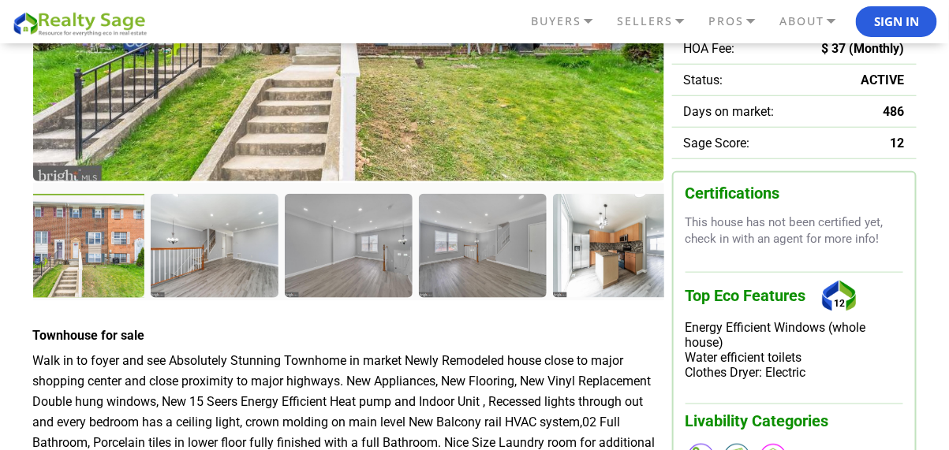
scroll to position [394, 0]
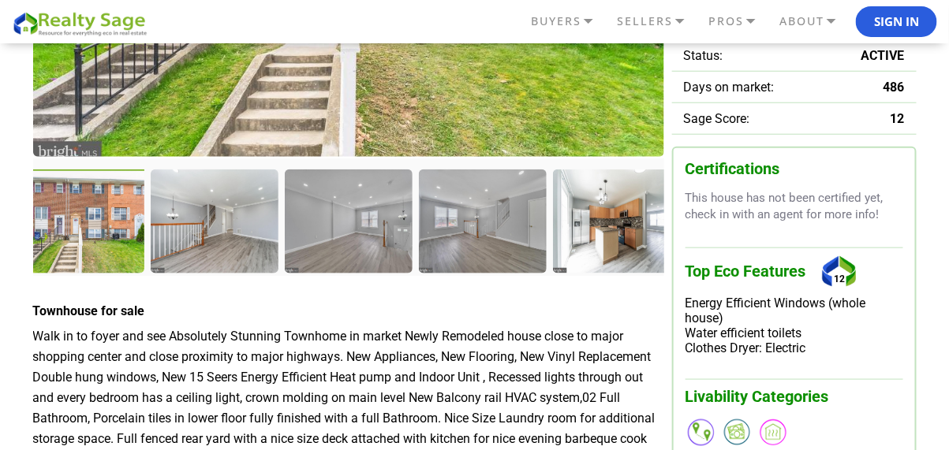
click at [125, 243] on div at bounding box center [82, 223] width 131 height 107
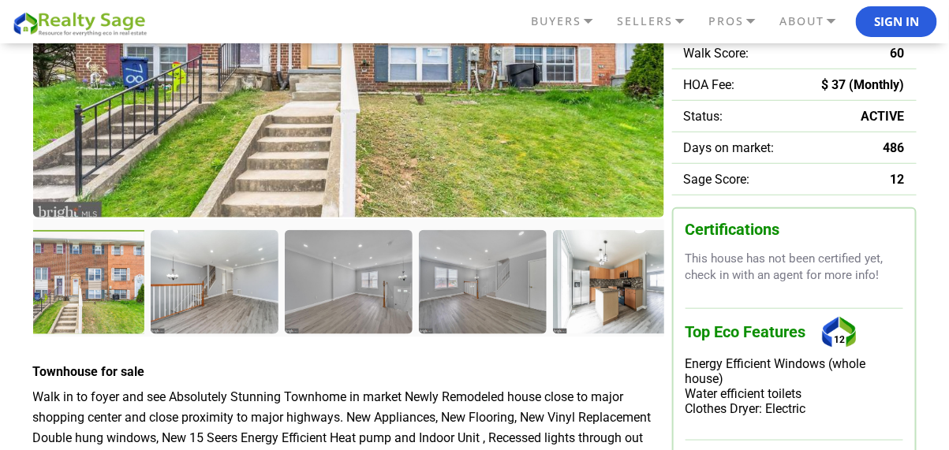
scroll to position [237, 0]
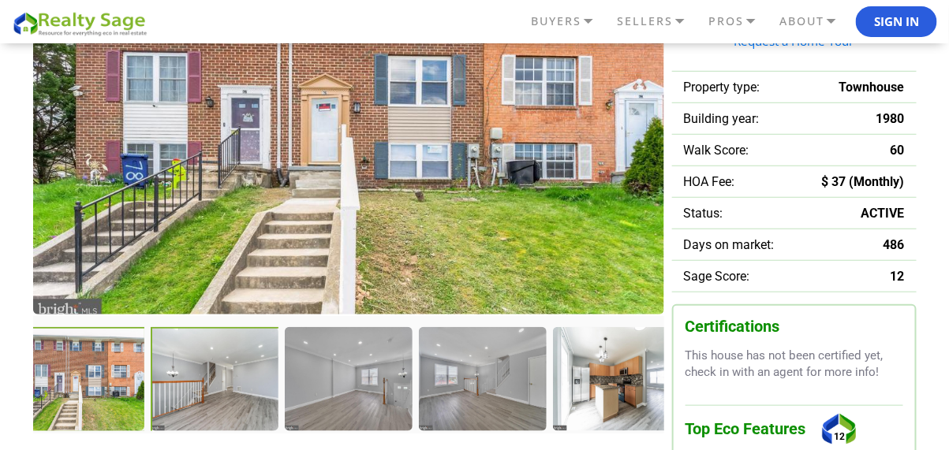
click at [234, 375] on div at bounding box center [216, 380] width 131 height 107
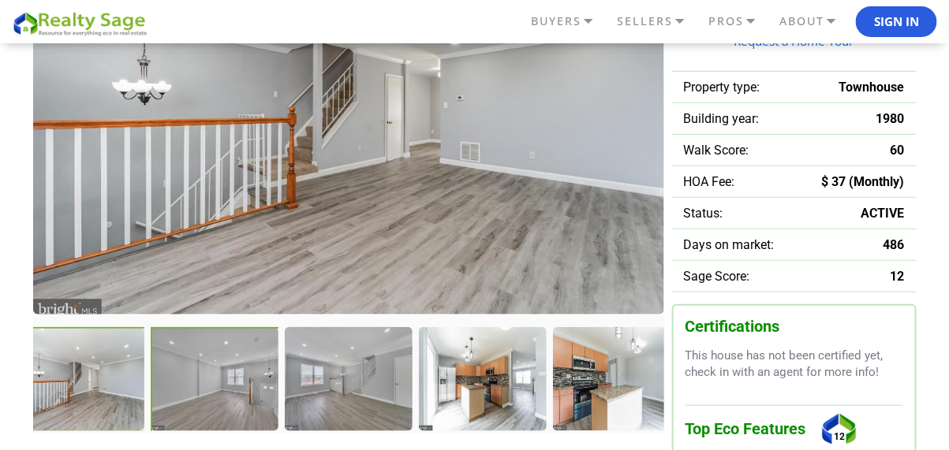
click at [242, 374] on div at bounding box center [216, 380] width 131 height 107
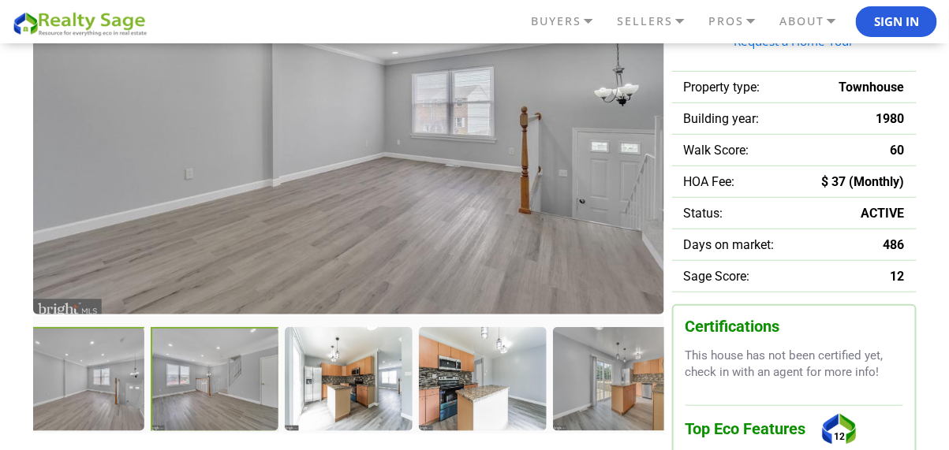
click at [242, 374] on div at bounding box center [215, 380] width 129 height 106
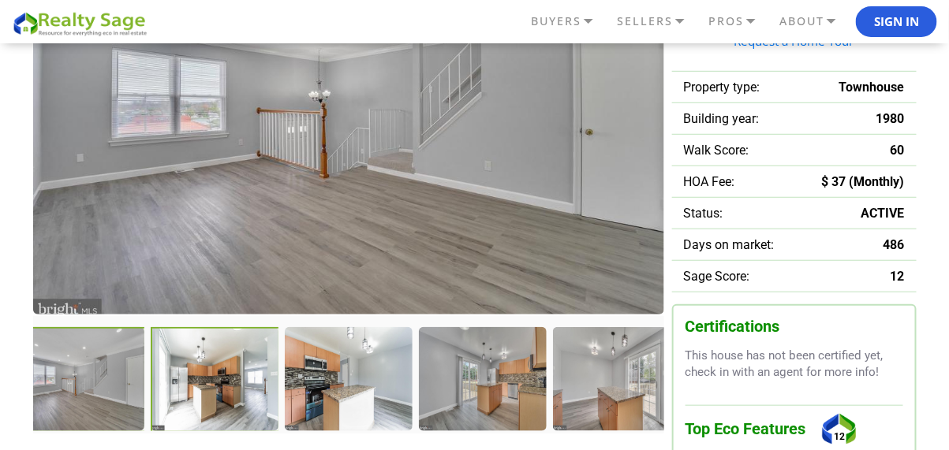
click at [242, 374] on div at bounding box center [215, 380] width 129 height 106
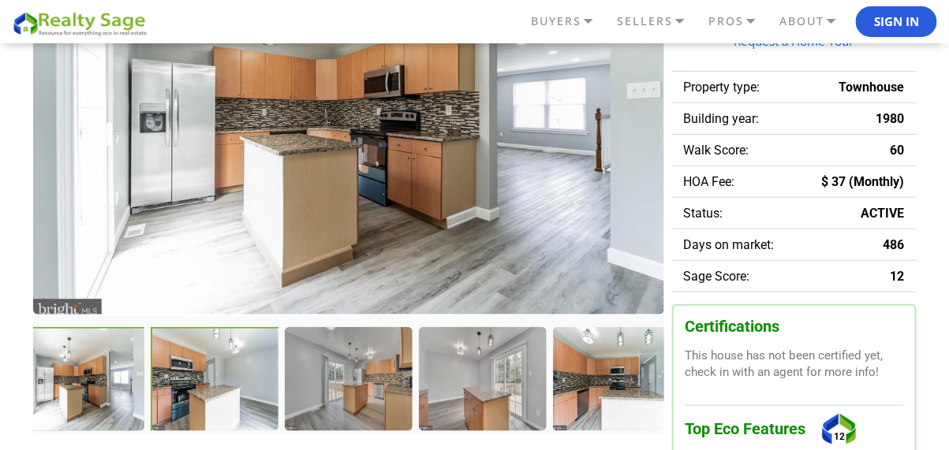
click at [245, 368] on div at bounding box center [216, 380] width 131 height 107
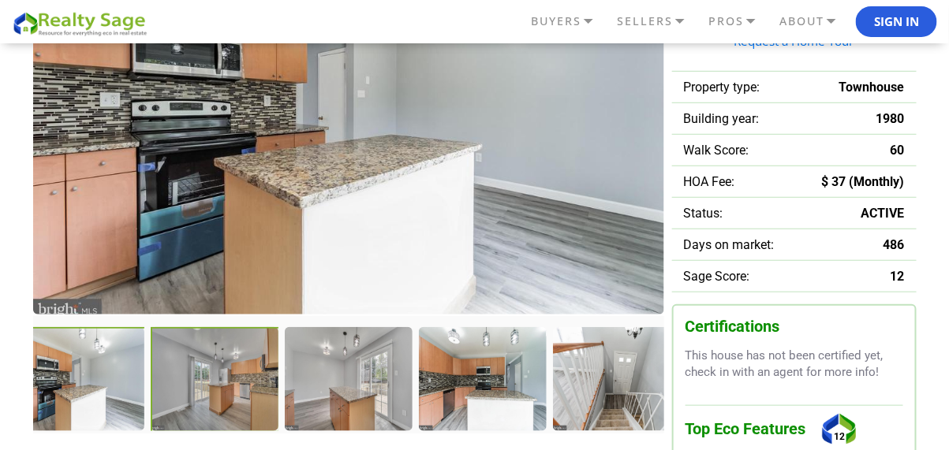
click at [245, 368] on div at bounding box center [215, 380] width 129 height 106
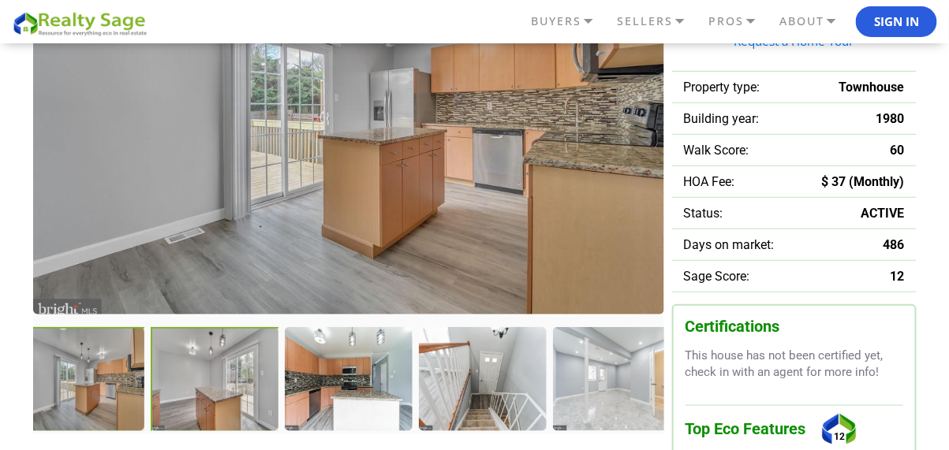
click at [245, 368] on div at bounding box center [215, 380] width 129 height 106
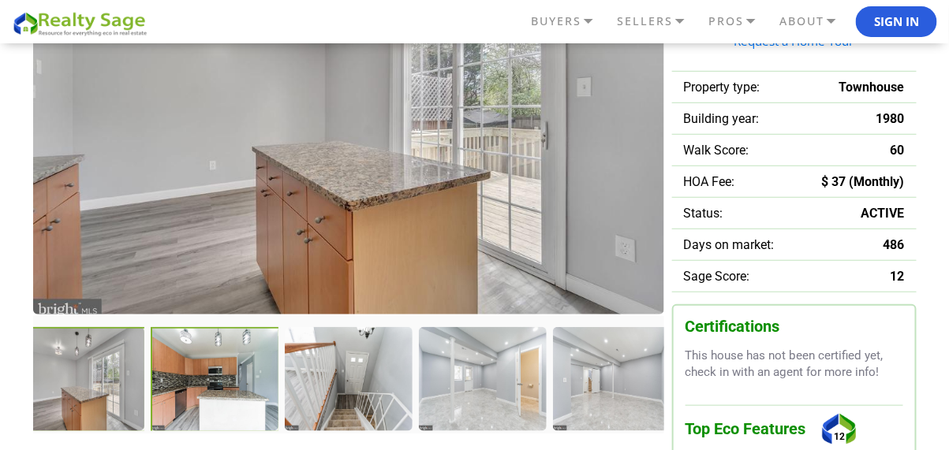
click at [245, 368] on div at bounding box center [215, 380] width 129 height 106
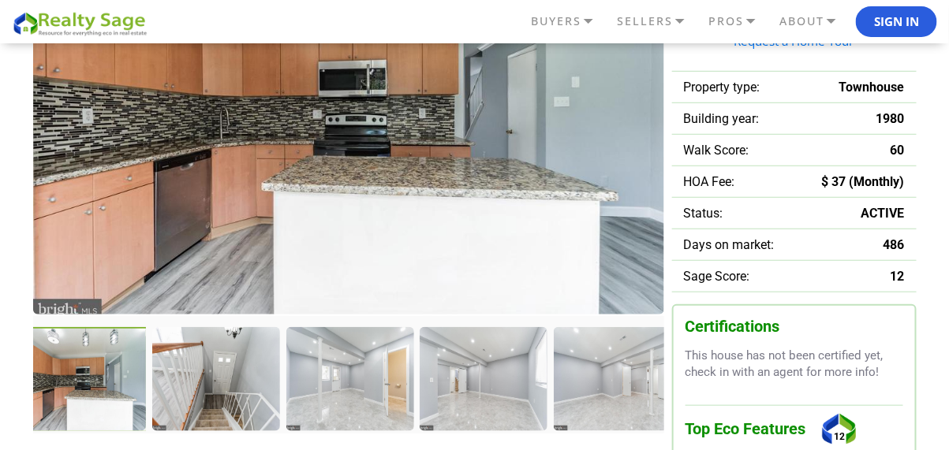
click at [245, 368] on div at bounding box center [215, 378] width 126 height 103
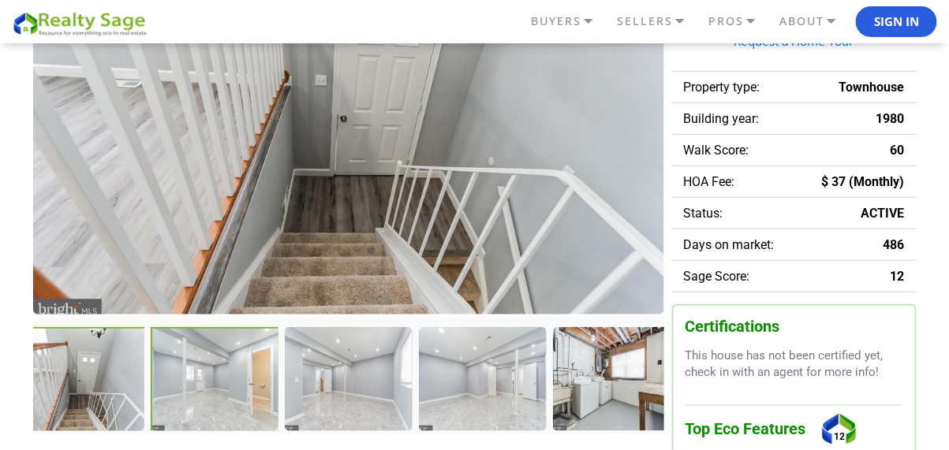
click at [245, 368] on div at bounding box center [215, 380] width 129 height 106
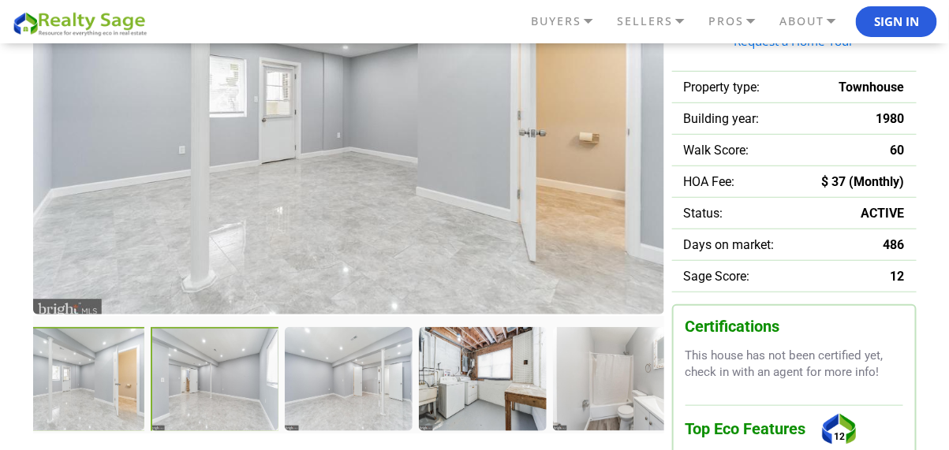
click at [245, 368] on div at bounding box center [215, 380] width 129 height 106
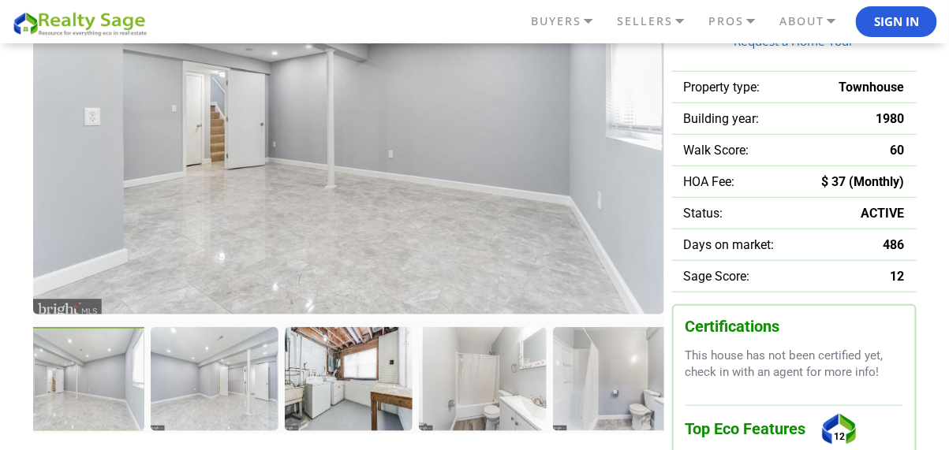
click at [245, 368] on div at bounding box center [214, 378] width 126 height 103
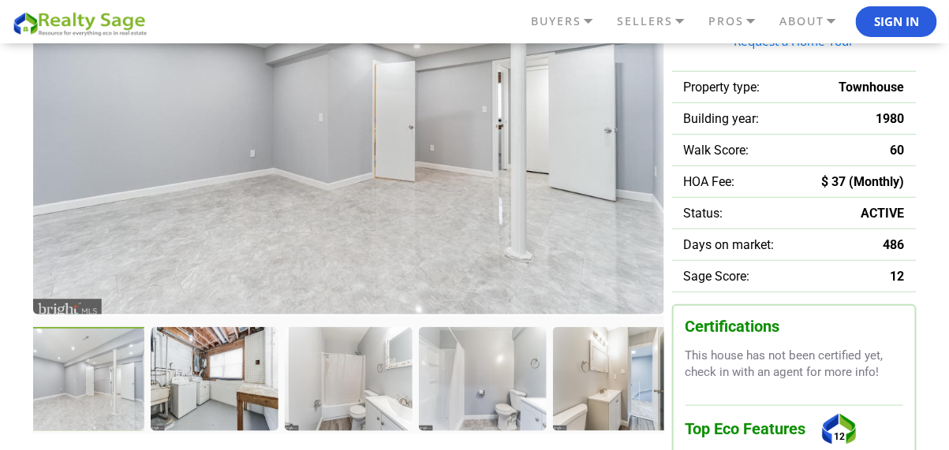
click at [245, 368] on div at bounding box center [214, 378] width 126 height 103
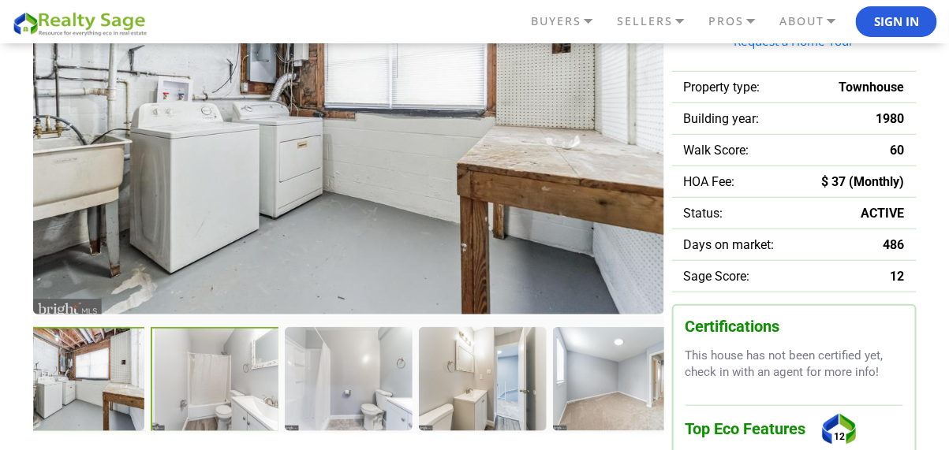
click at [245, 368] on div at bounding box center [215, 380] width 129 height 106
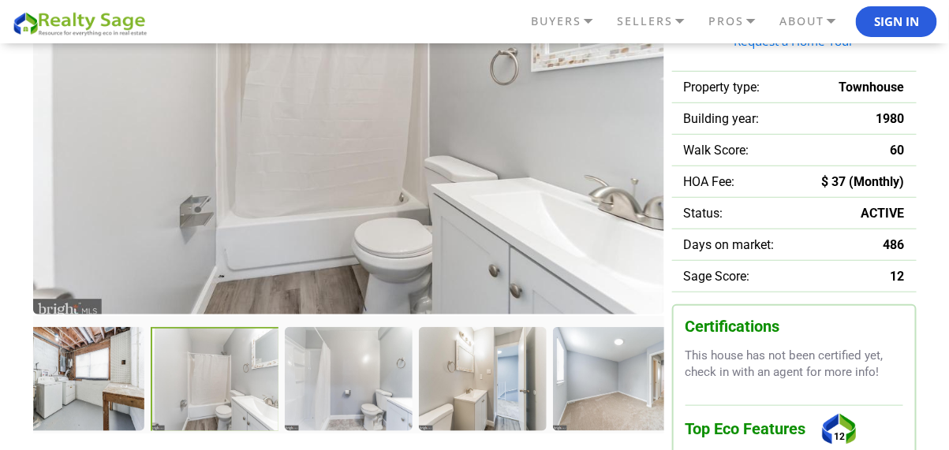
click at [245, 368] on div at bounding box center [215, 380] width 129 height 106
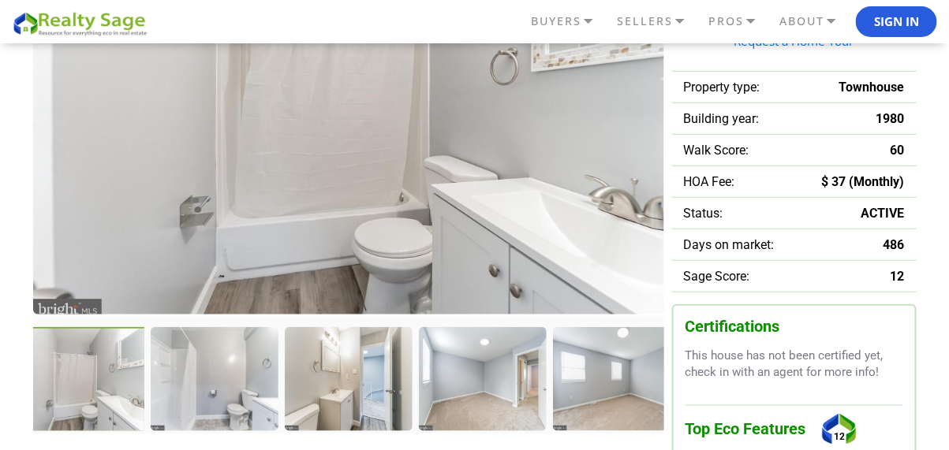
click at [245, 368] on div at bounding box center [214, 378] width 126 height 103
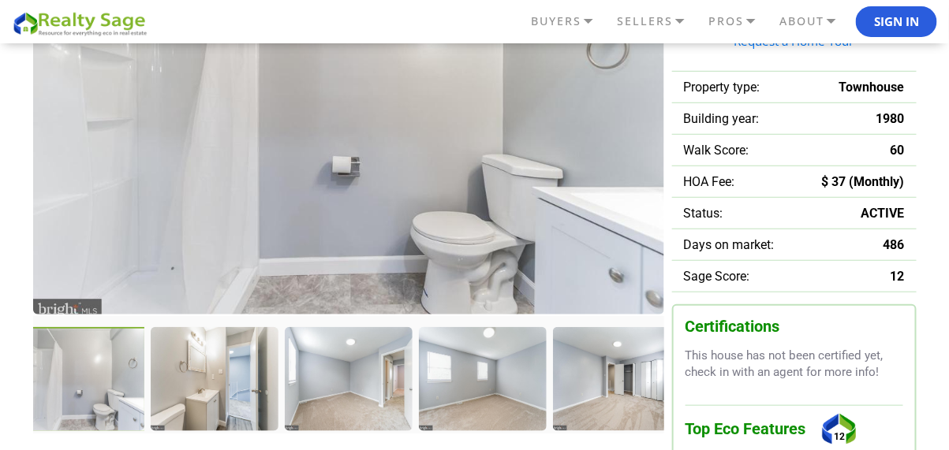
click at [245, 368] on div at bounding box center [214, 378] width 126 height 103
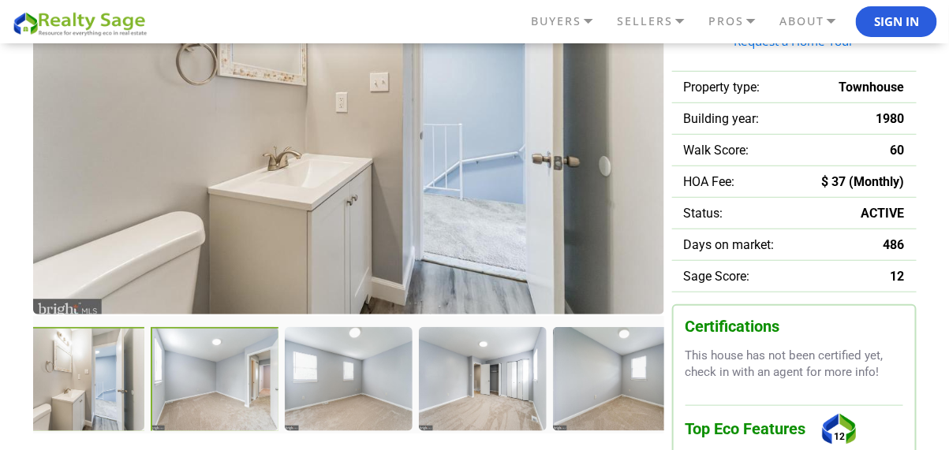
click at [245, 368] on div at bounding box center [215, 380] width 129 height 106
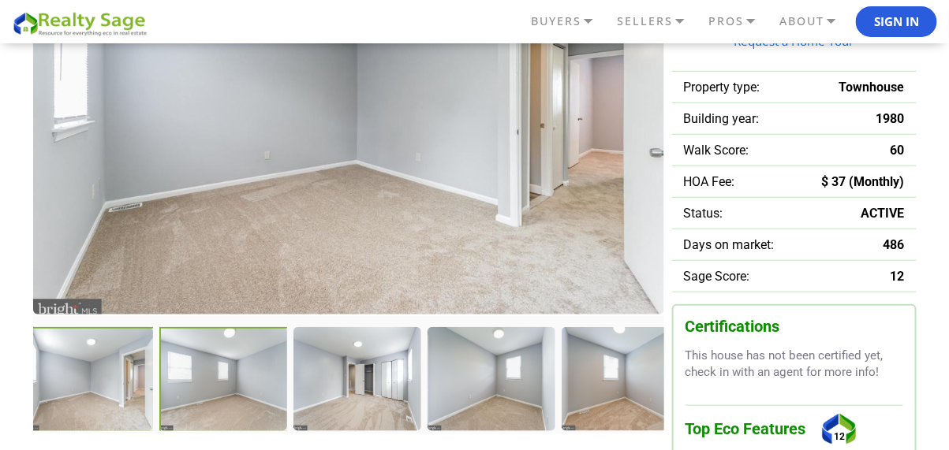
click at [245, 368] on div at bounding box center [223, 380] width 129 height 106
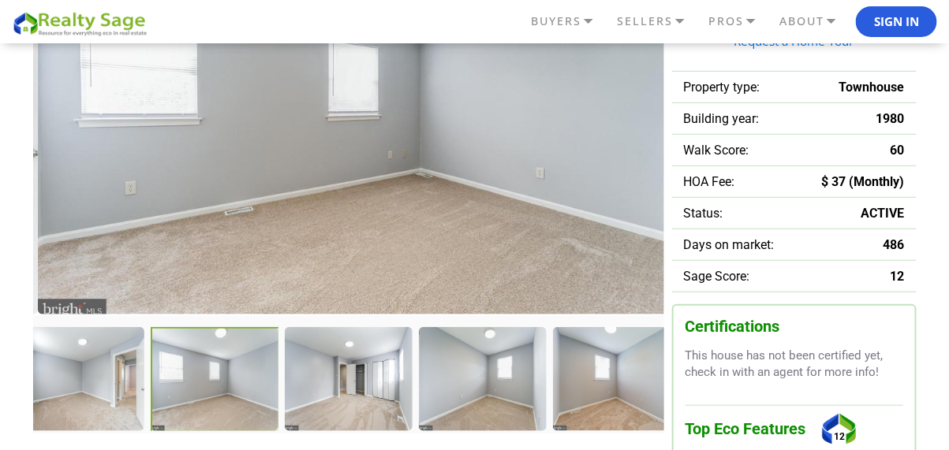
click at [245, 368] on div at bounding box center [215, 380] width 129 height 106
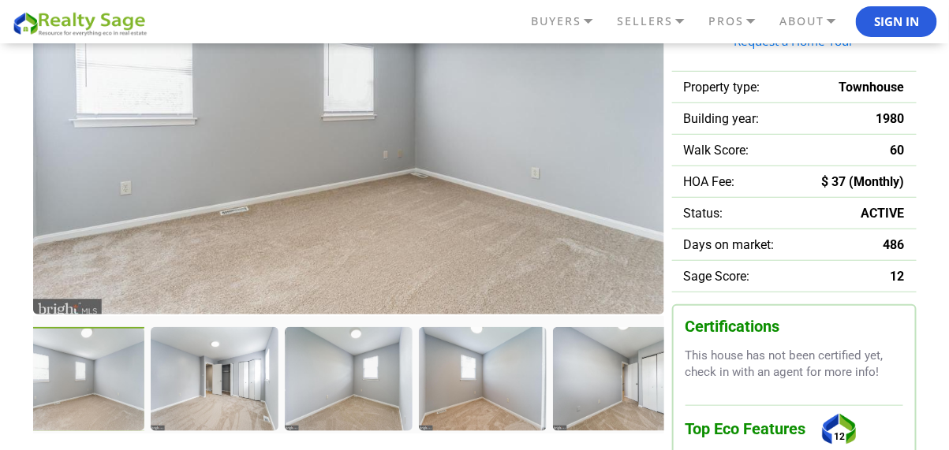
click at [245, 368] on div at bounding box center [214, 378] width 126 height 103
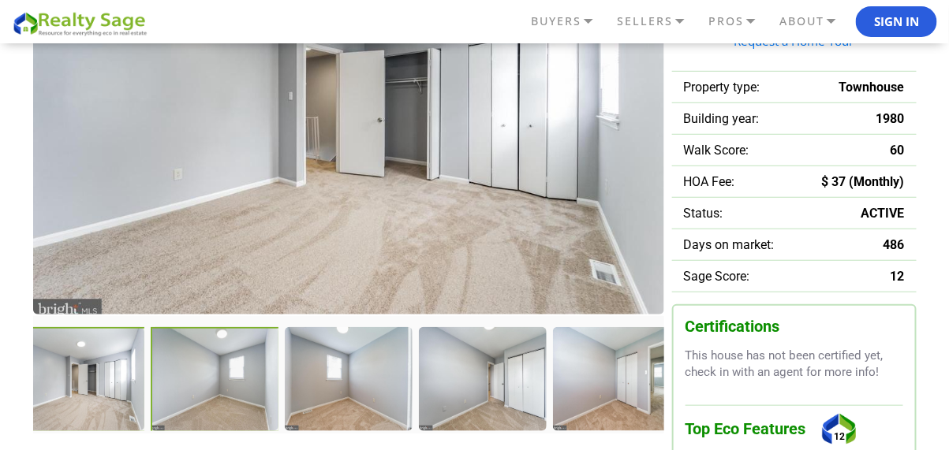
click at [245, 368] on div at bounding box center [215, 380] width 129 height 106
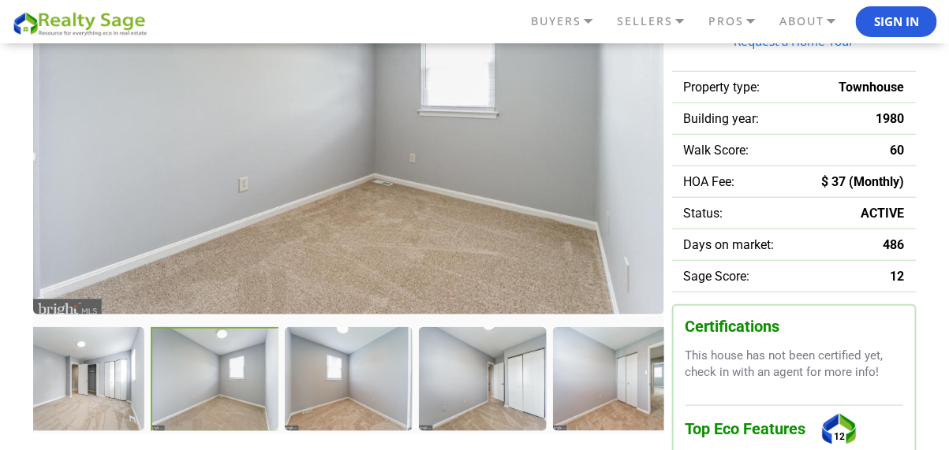
click at [245, 368] on div at bounding box center [215, 380] width 129 height 106
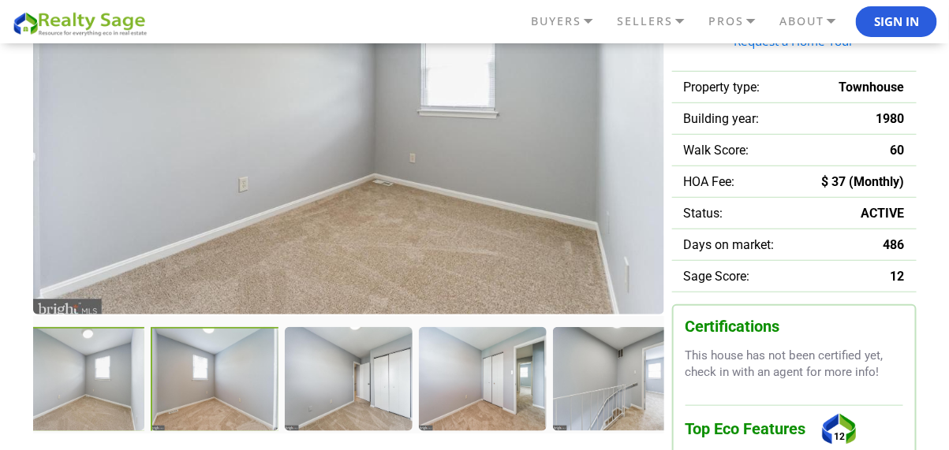
click at [245, 368] on div at bounding box center [215, 380] width 129 height 106
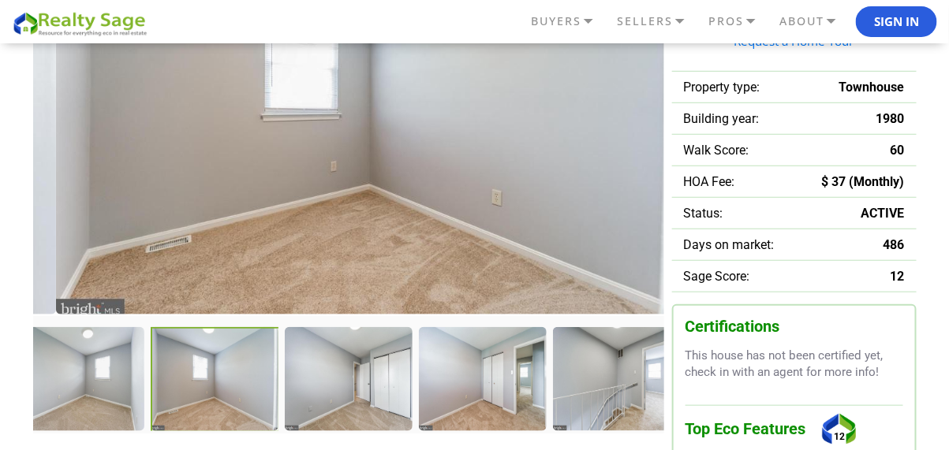
click at [245, 368] on div at bounding box center [215, 380] width 129 height 106
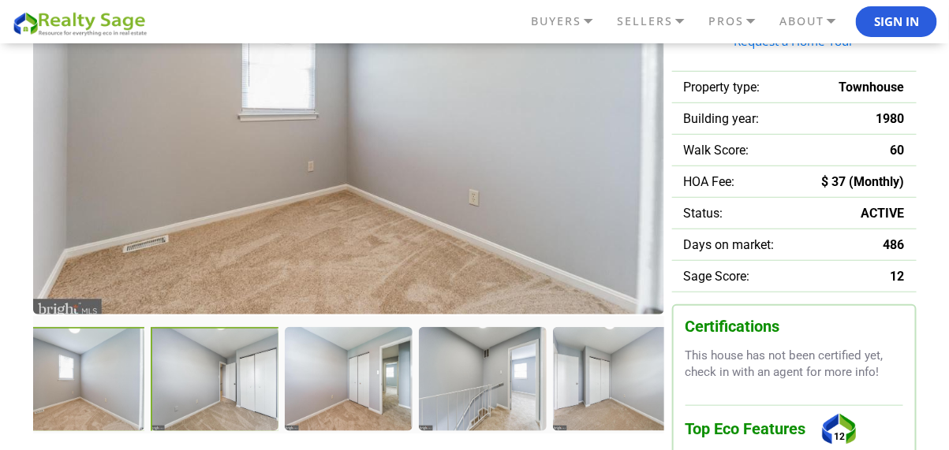
click at [245, 368] on div at bounding box center [215, 380] width 129 height 106
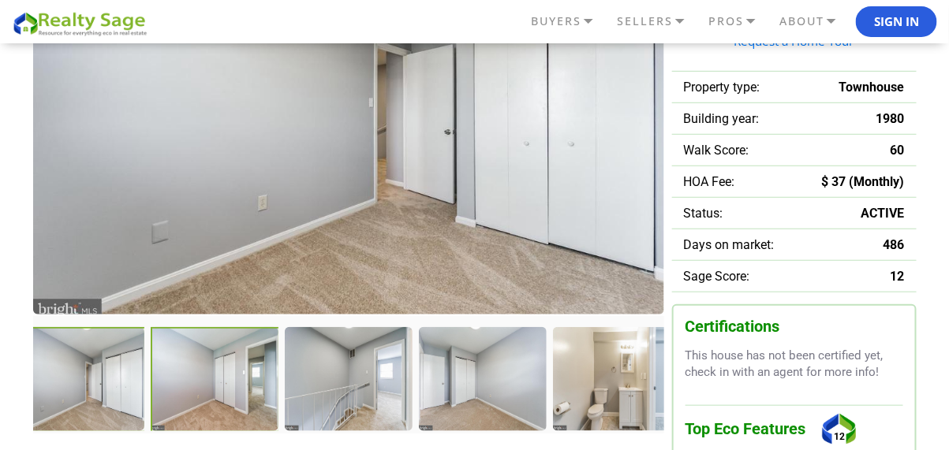
click at [245, 368] on div at bounding box center [215, 380] width 129 height 106
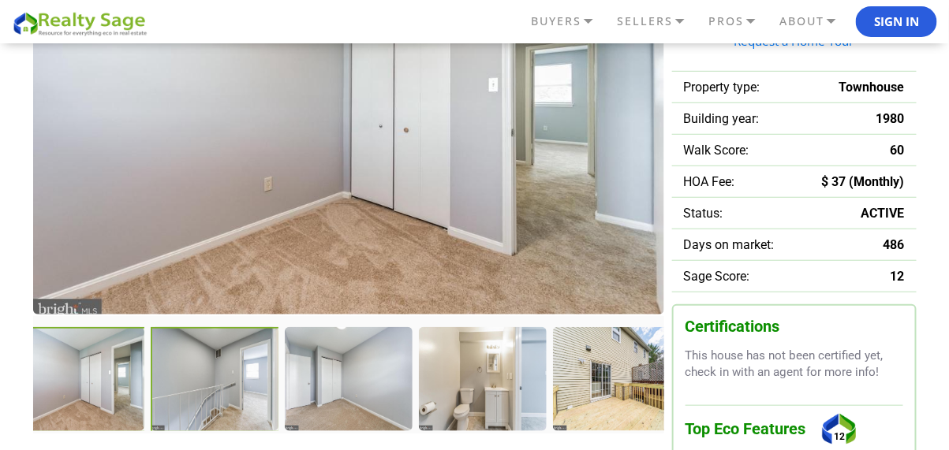
click at [245, 368] on div at bounding box center [215, 380] width 129 height 106
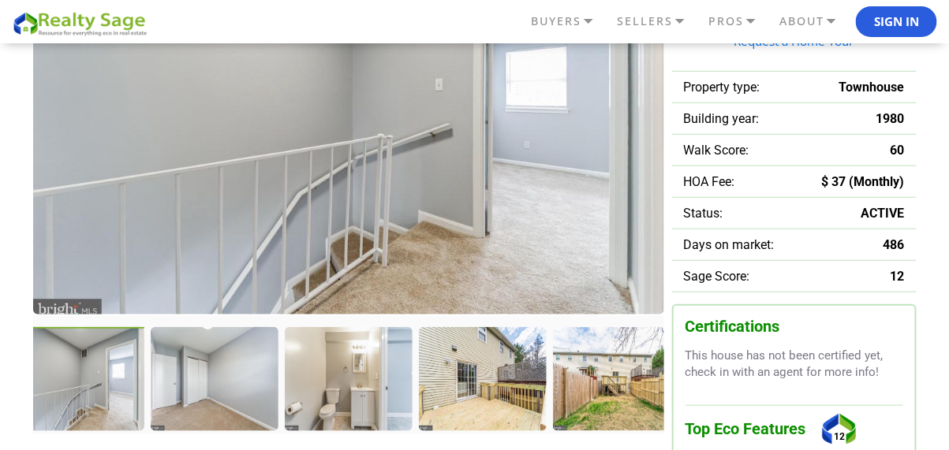
click at [134, 373] on div at bounding box center [82, 380] width 131 height 107
click at [127, 369] on div at bounding box center [82, 380] width 131 height 107
click at [193, 357] on div at bounding box center [216, 380] width 131 height 107
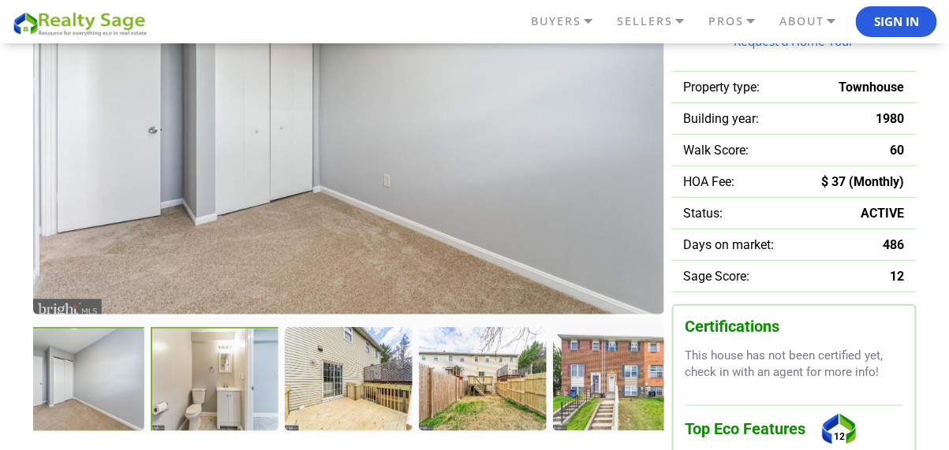
click at [194, 355] on div at bounding box center [216, 380] width 131 height 107
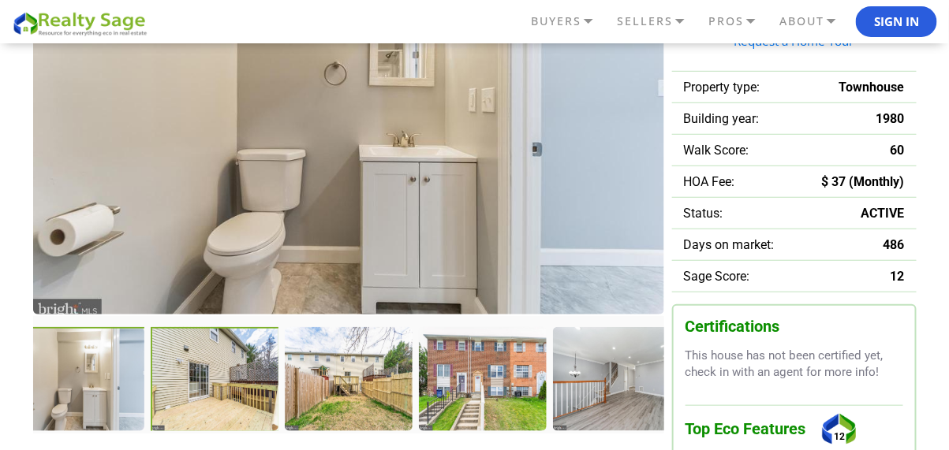
click at [194, 355] on div at bounding box center [215, 380] width 129 height 106
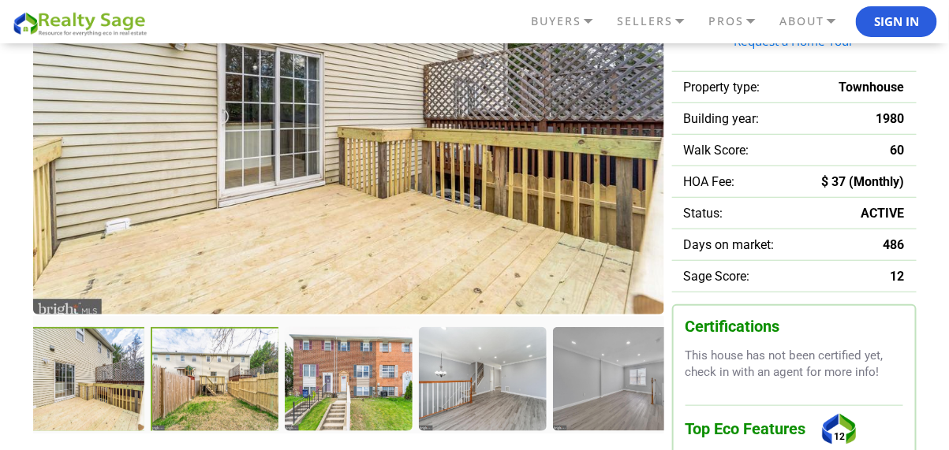
click at [194, 355] on div at bounding box center [215, 380] width 129 height 106
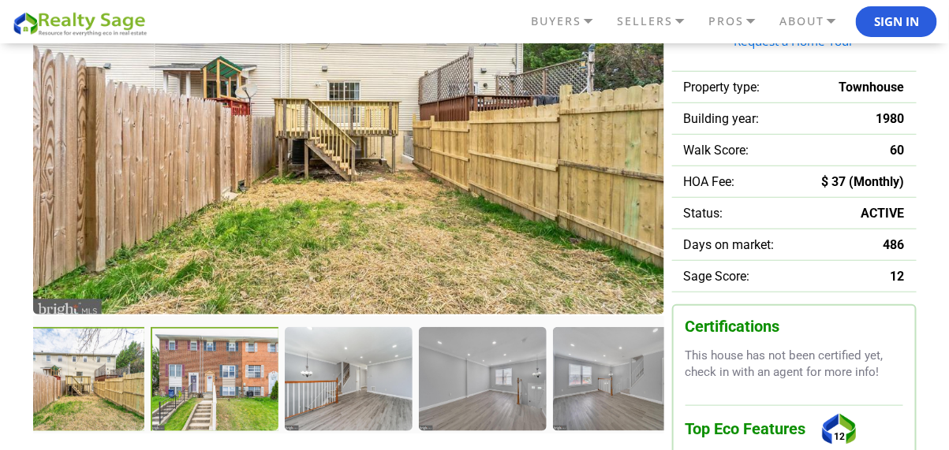
click at [194, 355] on div at bounding box center [215, 380] width 129 height 106
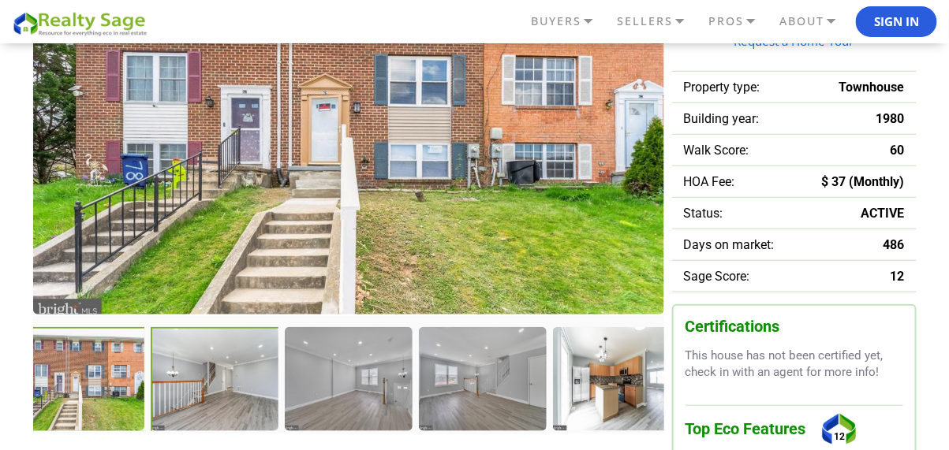
drag, startPoint x: 194, startPoint y: 355, endPoint x: 293, endPoint y: 340, distance: 100.5
click at [282, 341] on div at bounding box center [216, 380] width 131 height 107
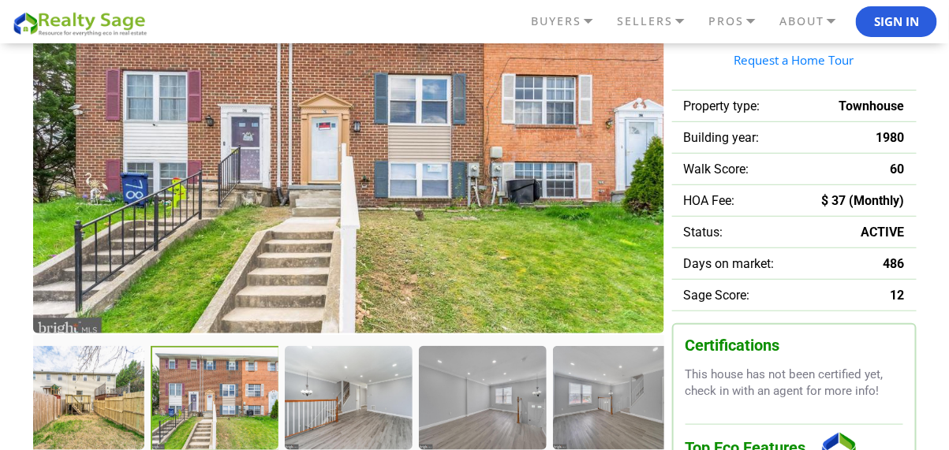
scroll to position [79, 0]
